Goal: Task Accomplishment & Management: Manage account settings

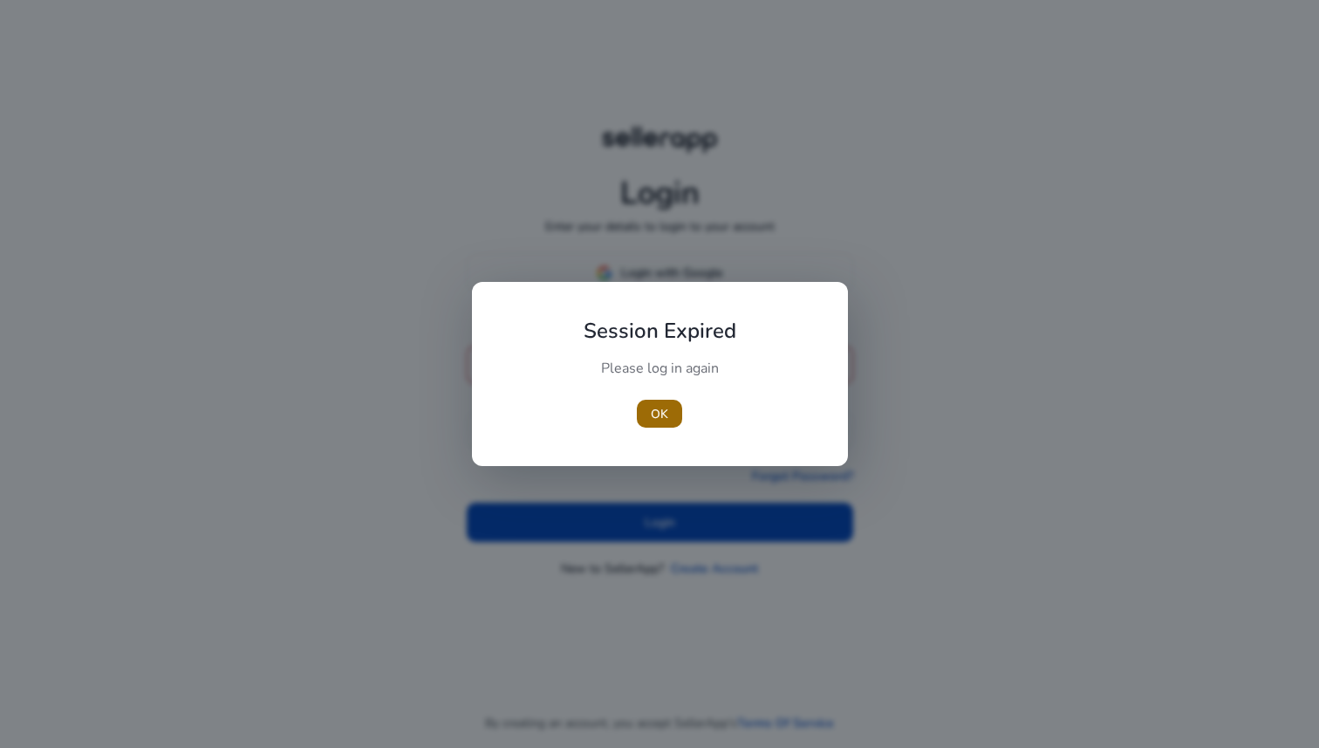
click at [669, 406] on span "button" at bounding box center [659, 414] width 45 height 42
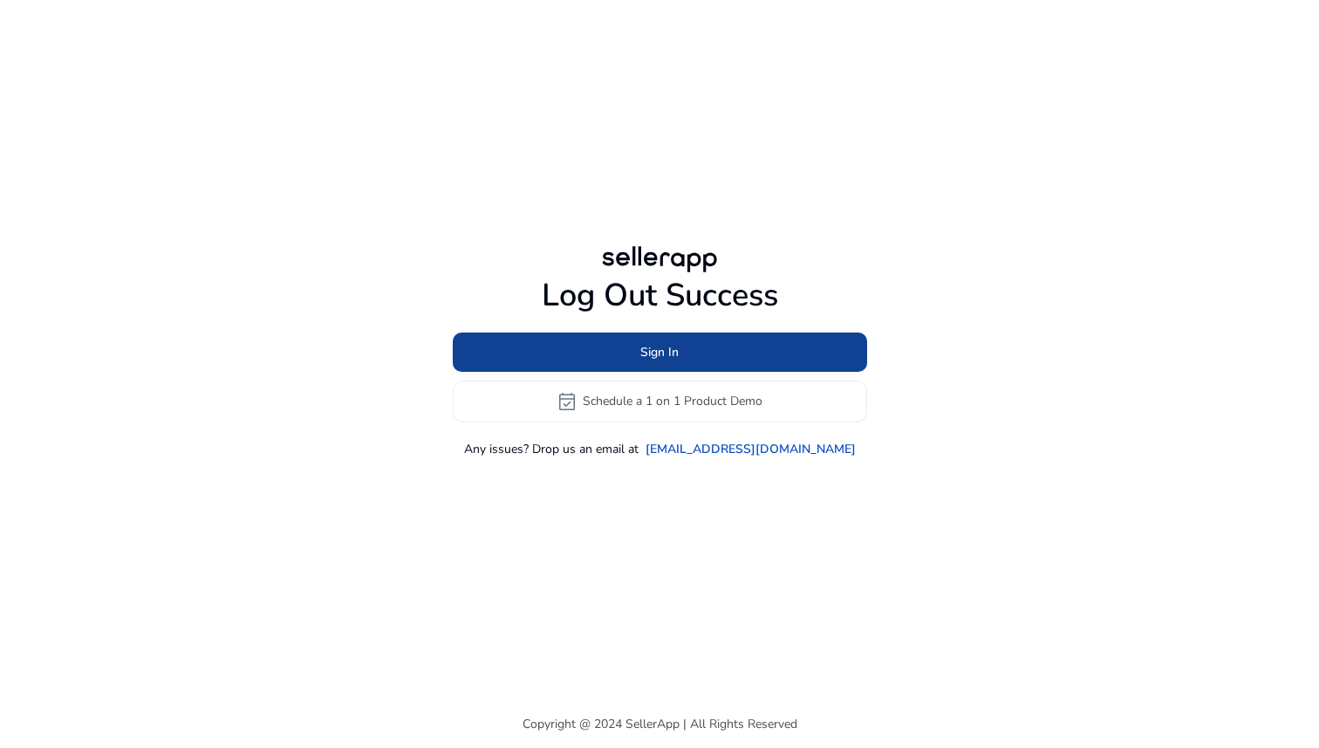
click at [702, 352] on span at bounding box center [660, 352] width 414 height 42
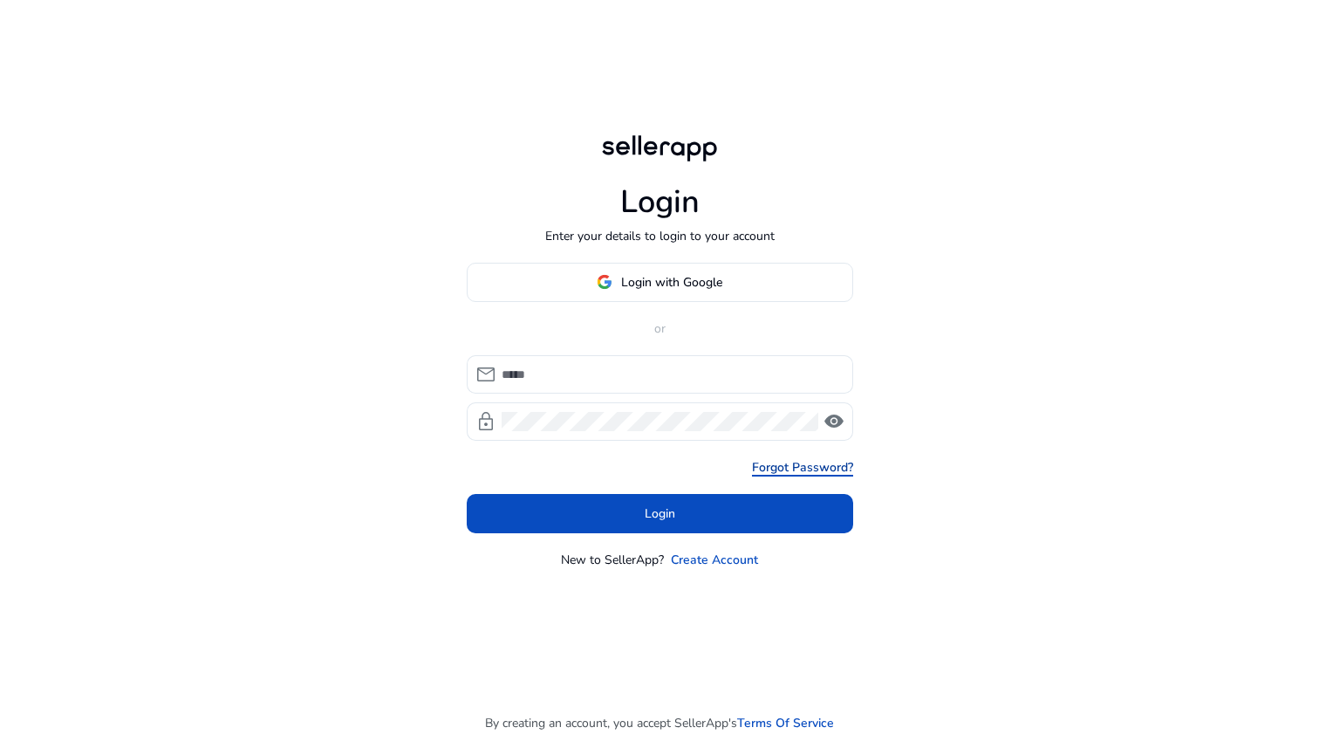
click at [793, 469] on link "Forgot Password?" at bounding box center [802, 467] width 101 height 18
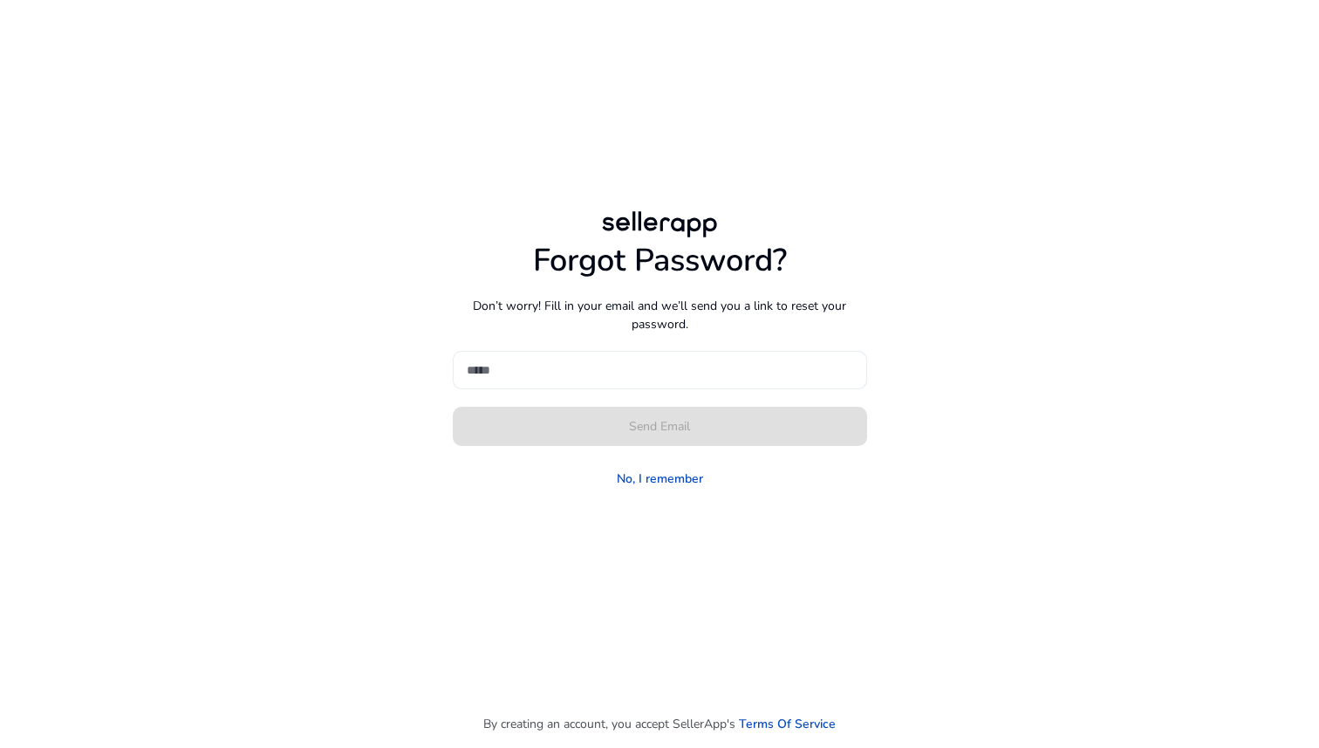
click at [589, 378] on input at bounding box center [660, 369] width 386 height 19
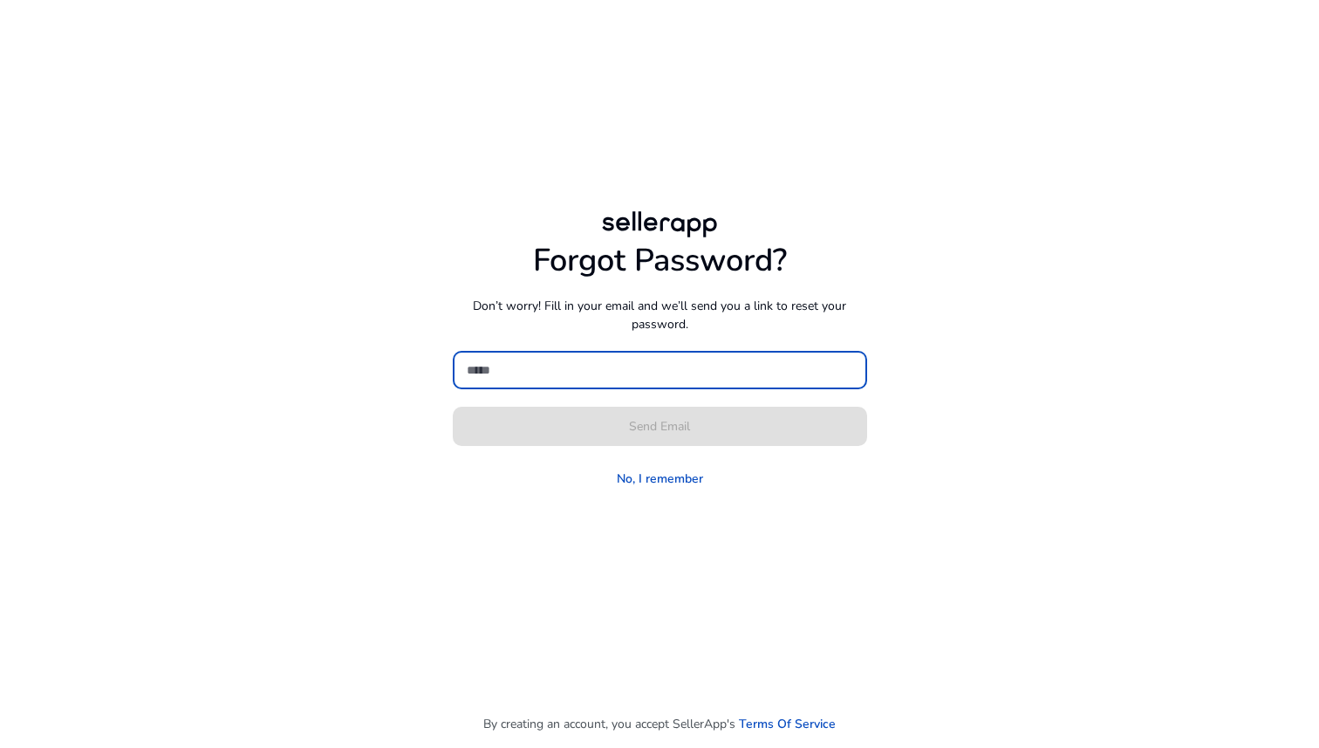
paste input "**********"
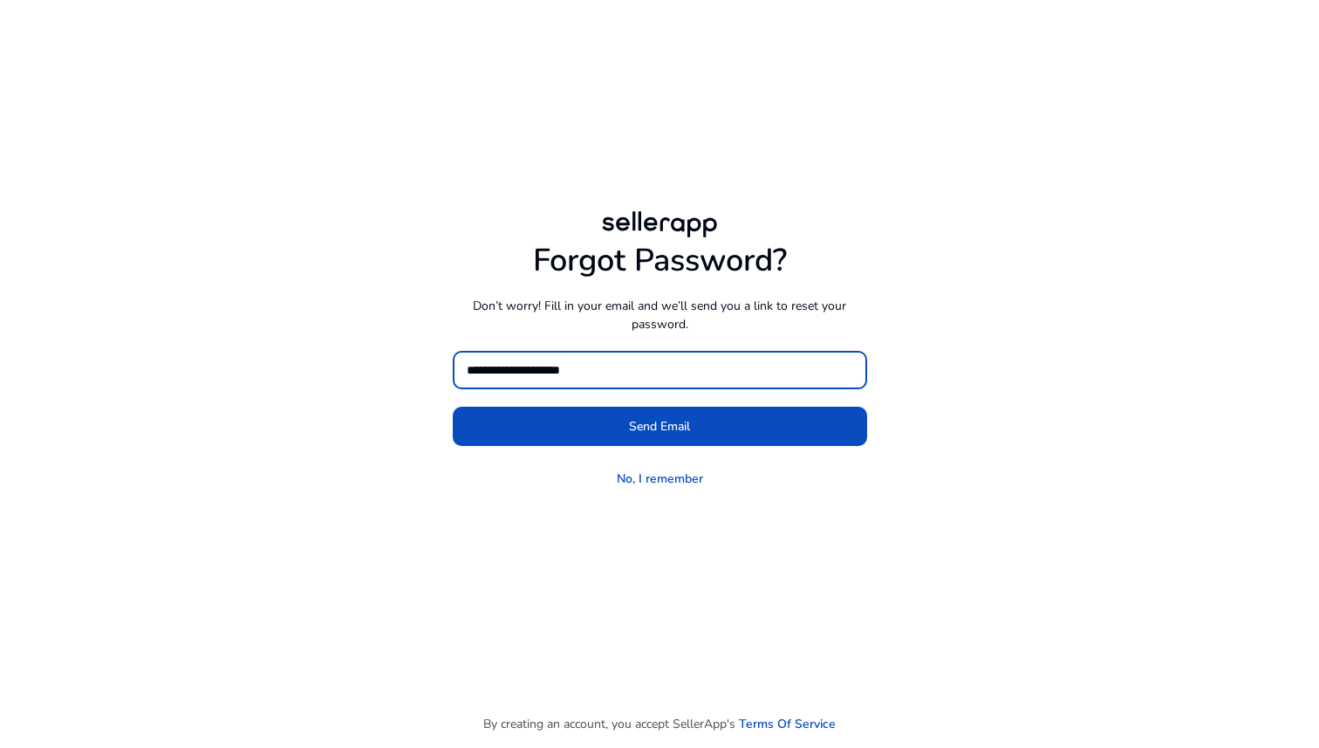
type input "**********"
click at [453, 407] on button "Send Email" at bounding box center [660, 426] width 414 height 39
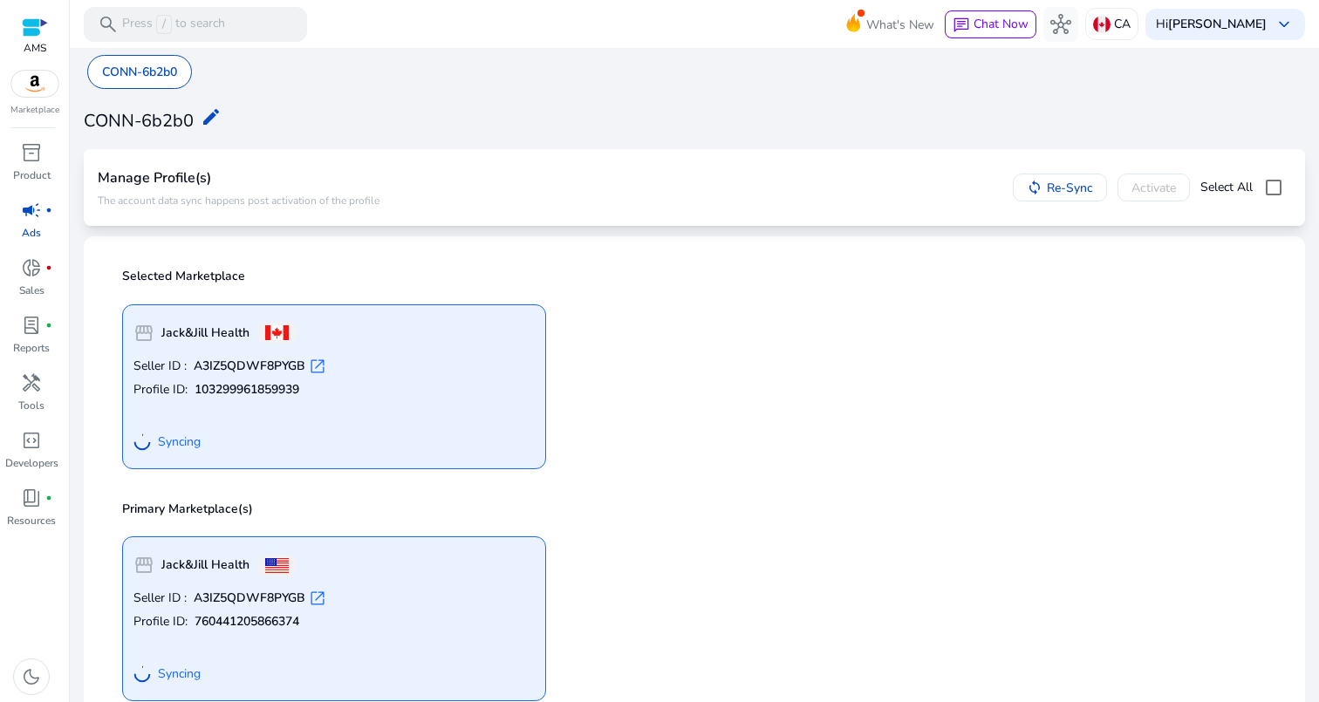
click at [27, 28] on div at bounding box center [35, 27] width 26 height 20
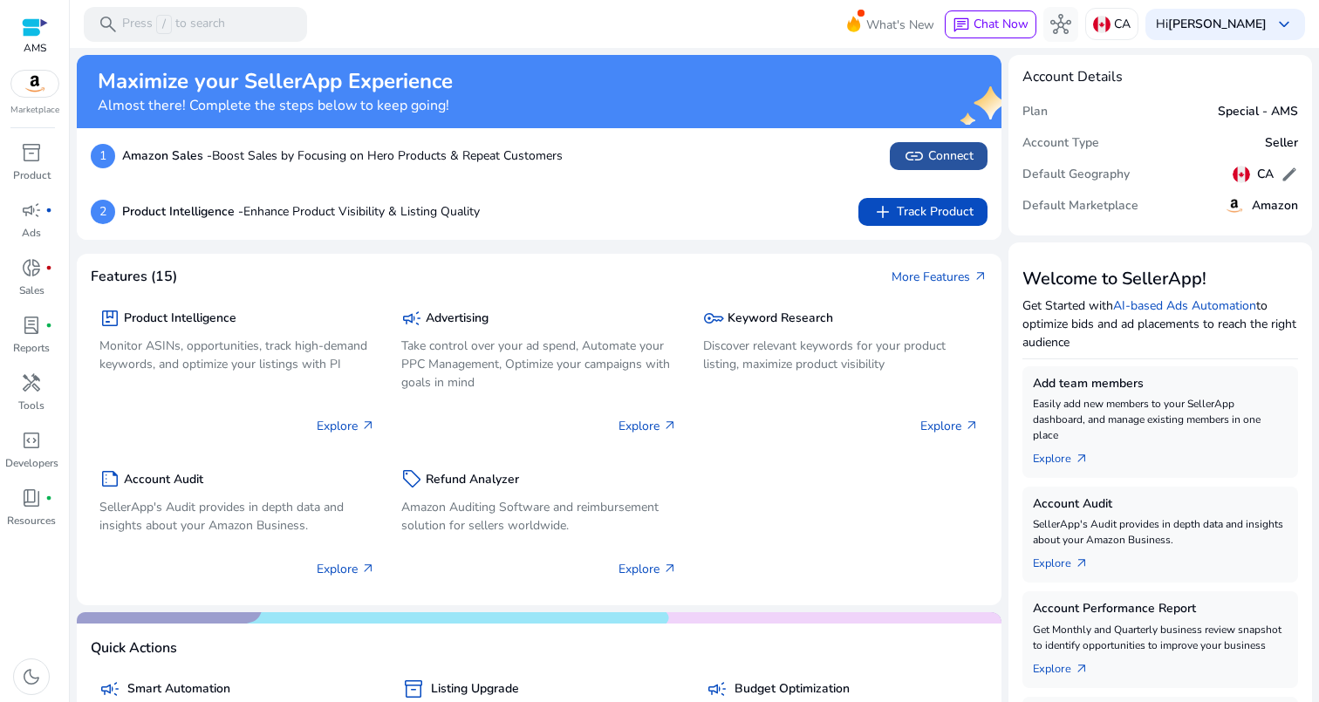
click at [943, 159] on span "link Connect" at bounding box center [939, 156] width 70 height 21
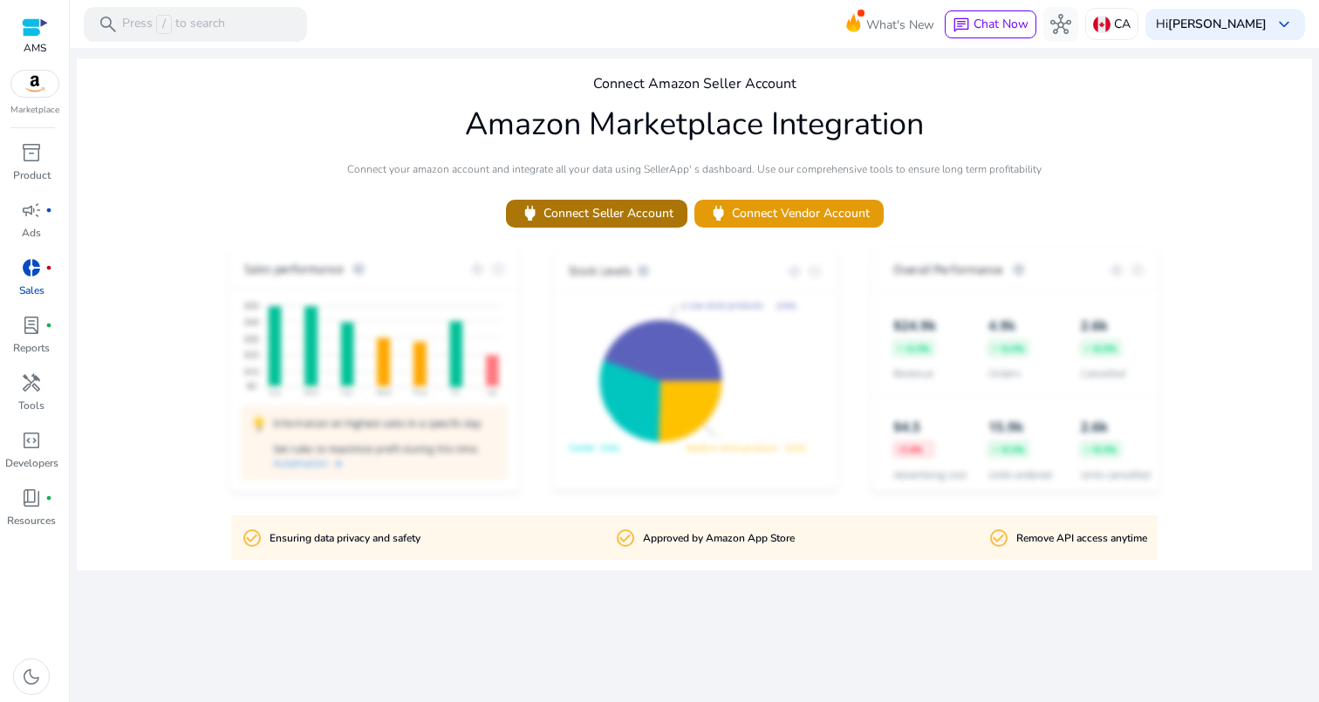
click at [641, 215] on span "power Connect Seller Account" at bounding box center [597, 213] width 154 height 20
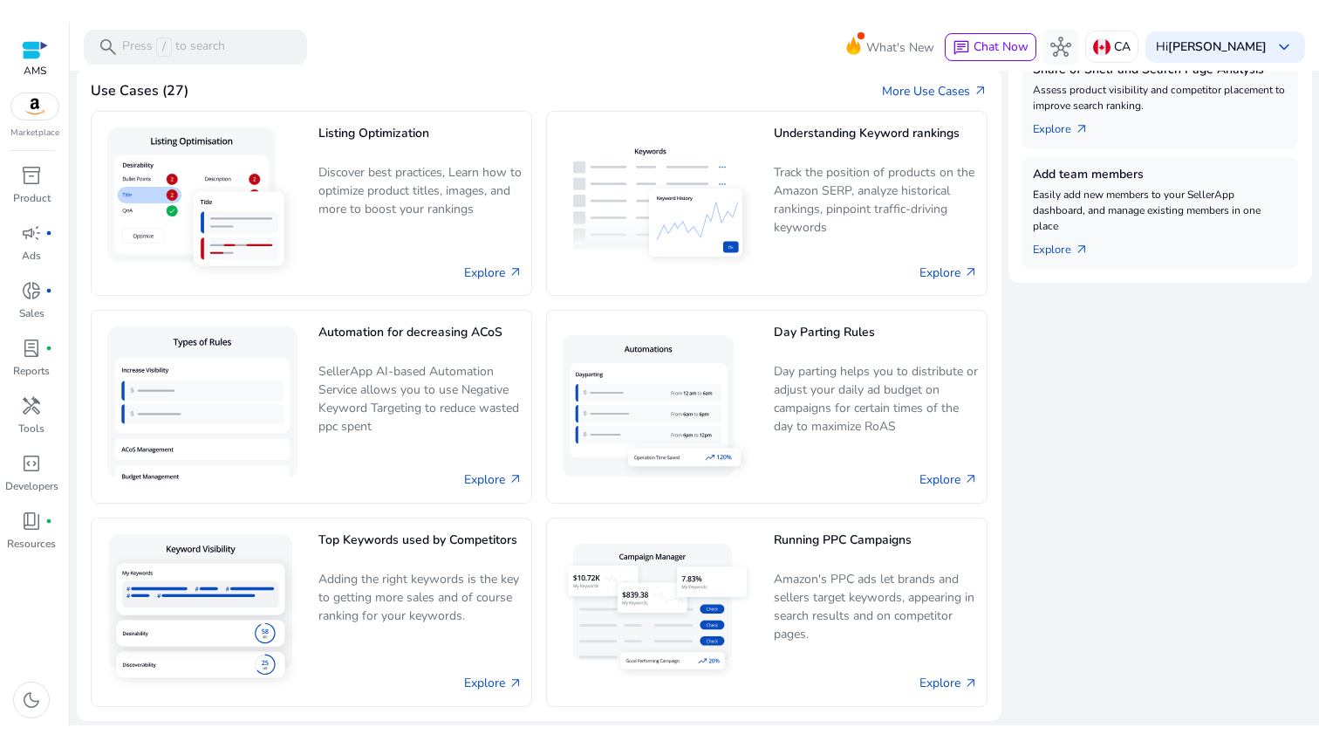
scroll to position [669, 0]
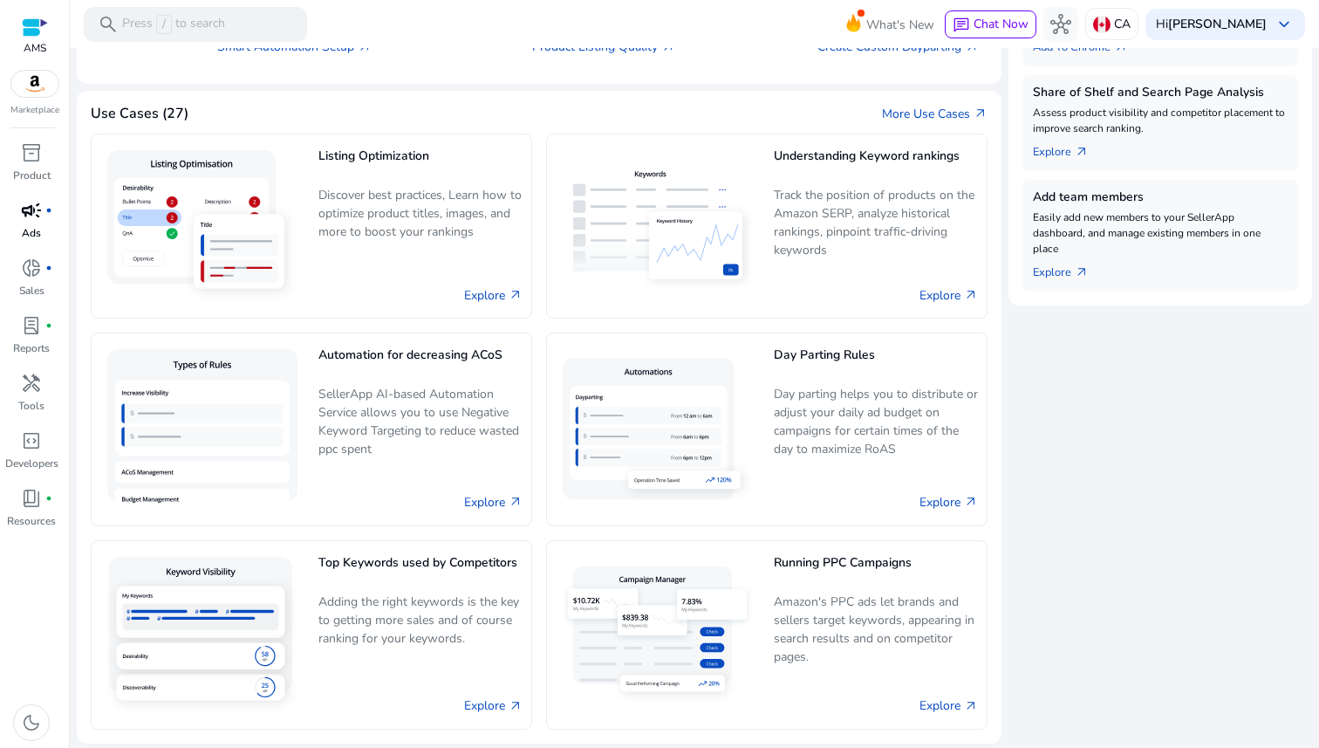
click at [37, 229] on p "Ads" at bounding box center [31, 233] width 19 height 16
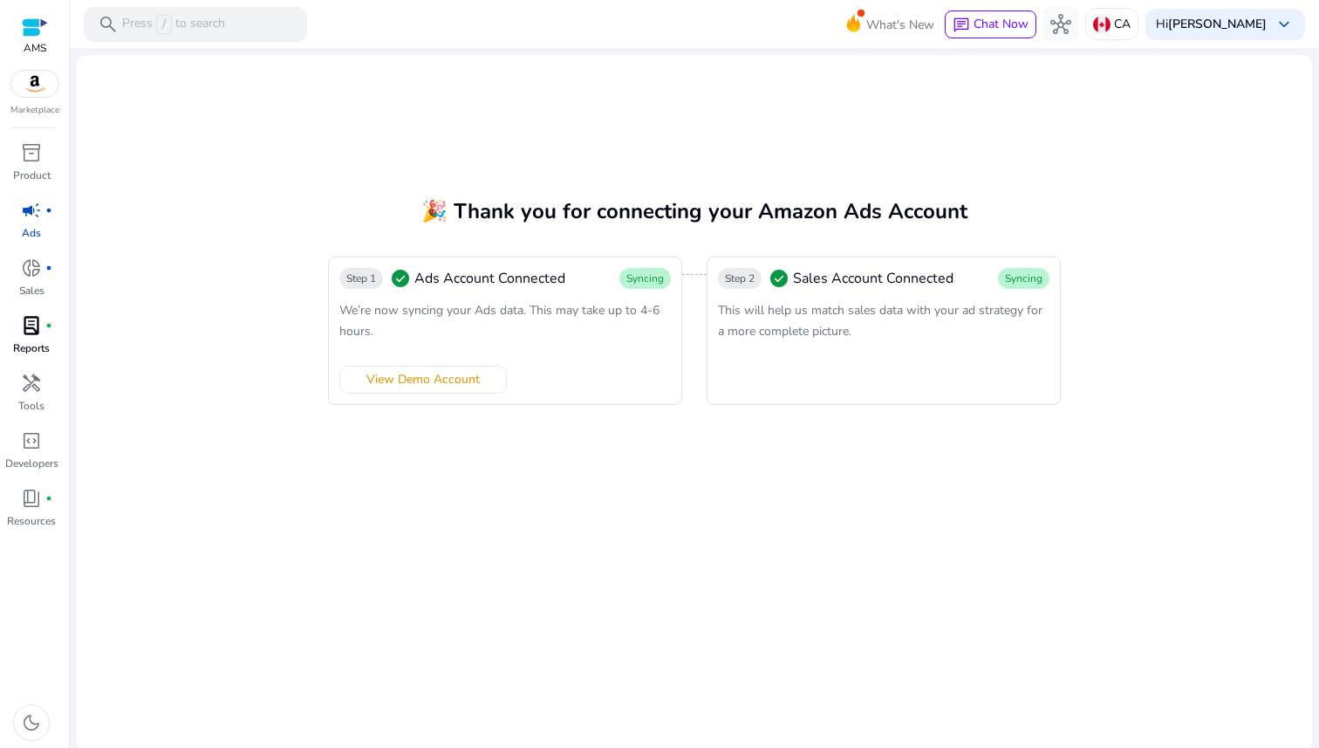
click at [33, 331] on span "lab_profile" at bounding box center [31, 325] width 21 height 21
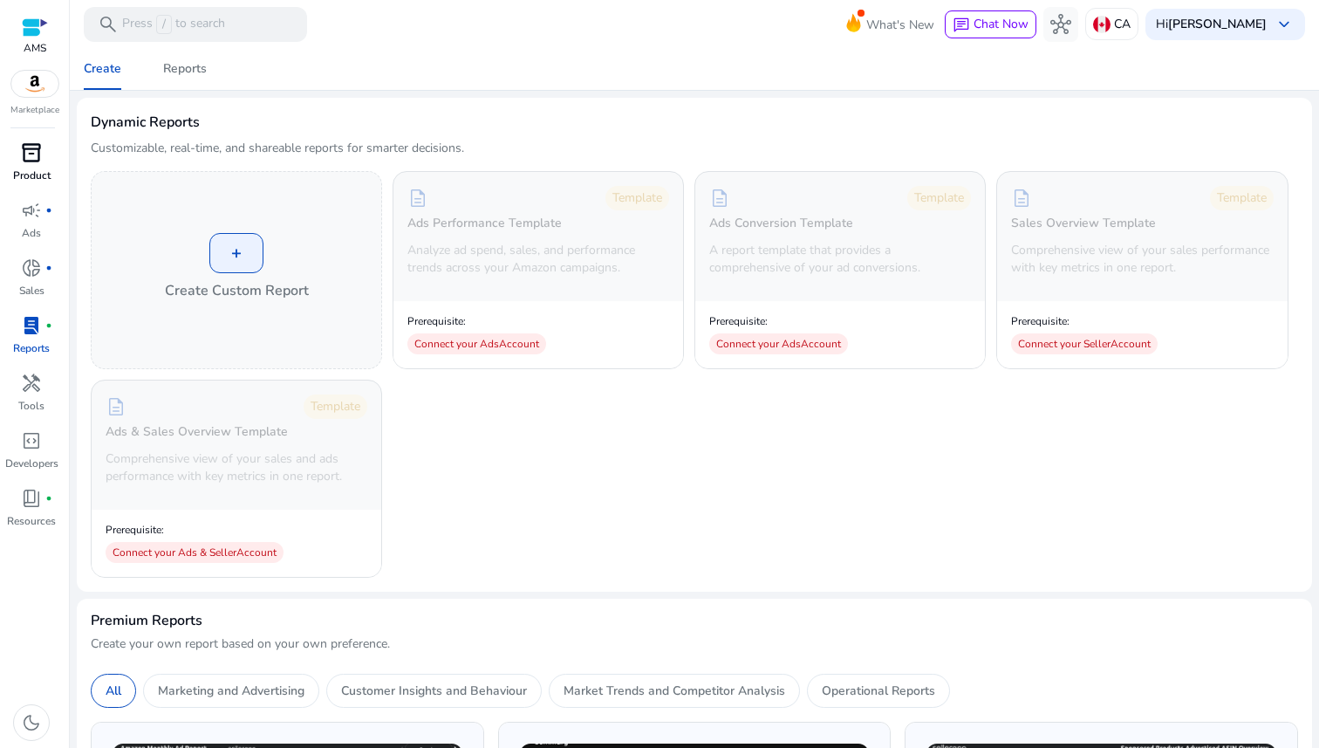
click at [24, 162] on span "inventory_2" at bounding box center [31, 152] width 21 height 21
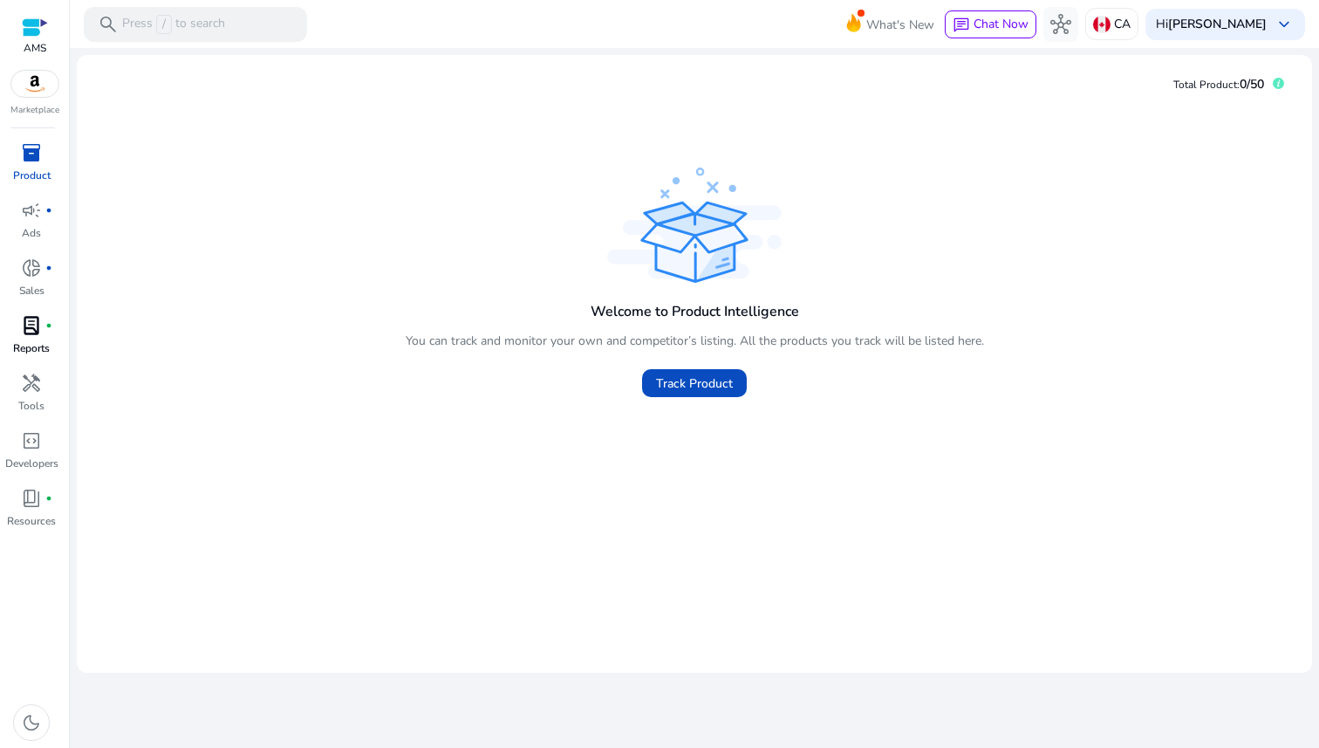
click at [30, 31] on div at bounding box center [35, 27] width 26 height 20
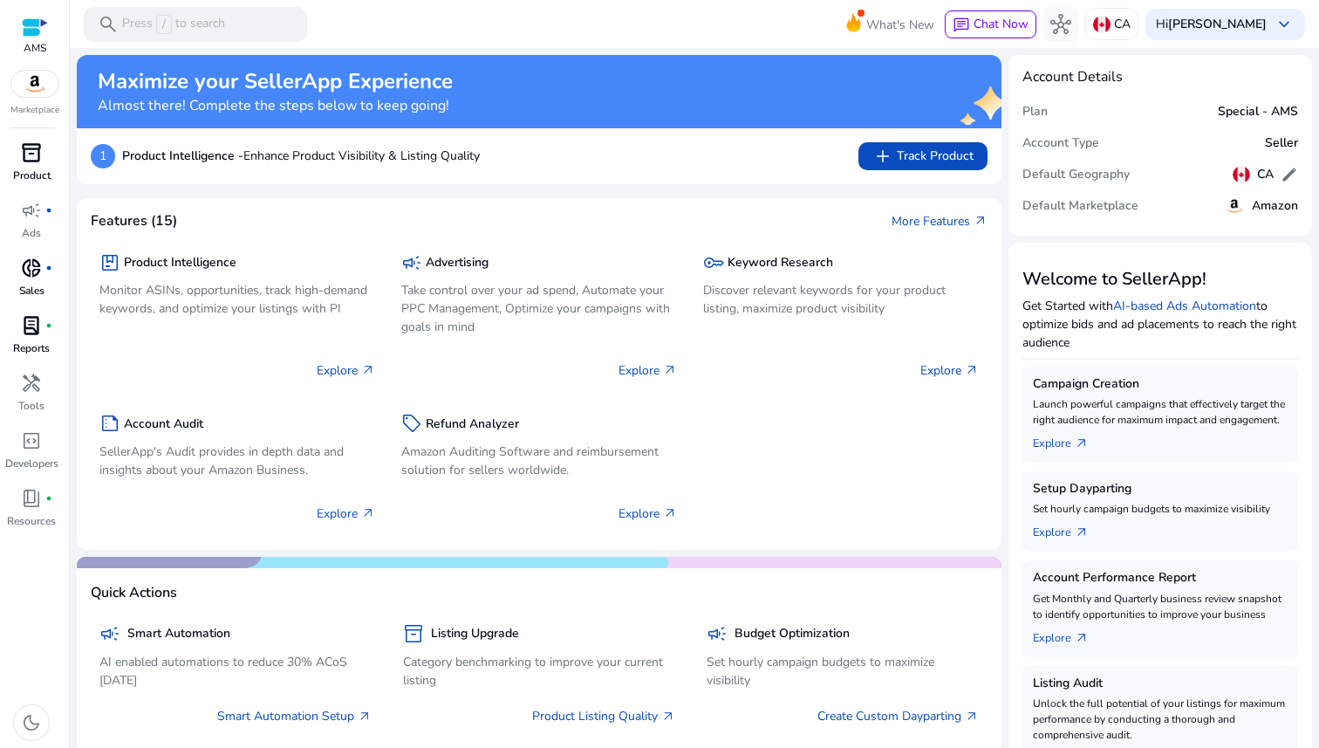
click at [27, 278] on span "donut_small" at bounding box center [31, 267] width 21 height 21
